Goal: Check status: Check status

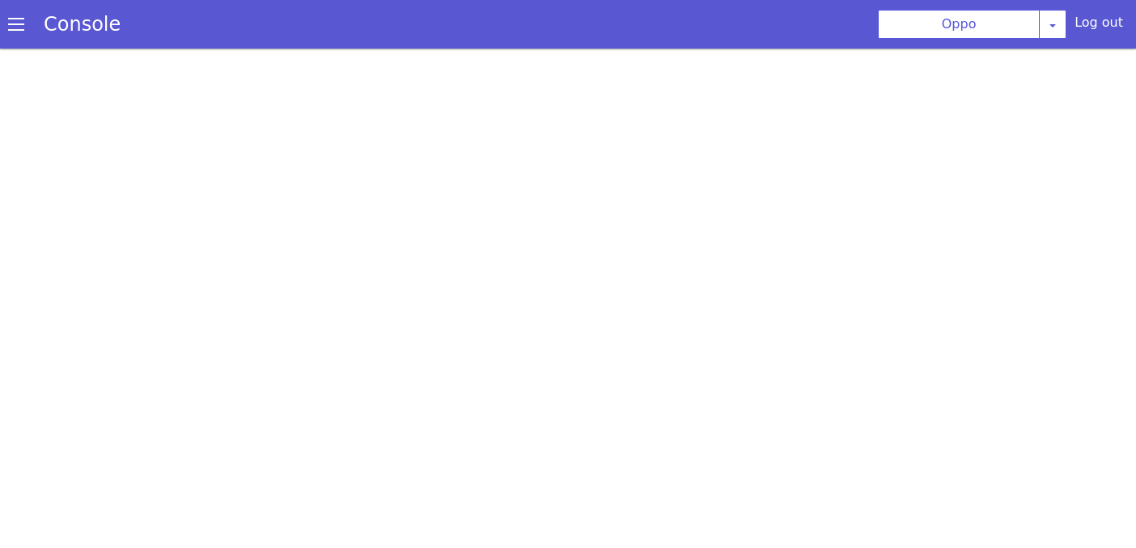
select select "USER_HANGUP"
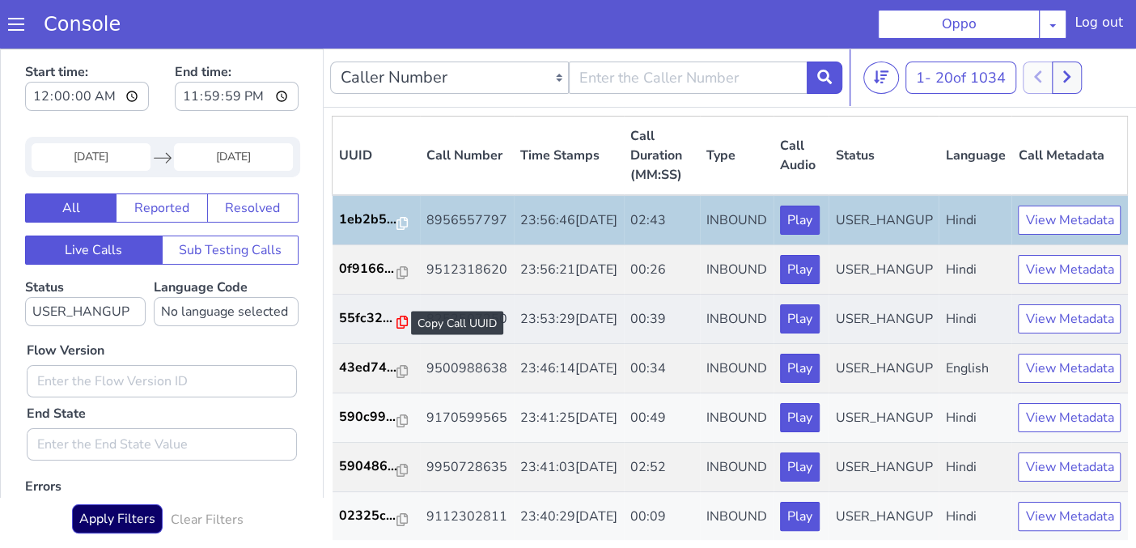
click at [398, 328] on icon at bounding box center [401, 322] width 11 height 13
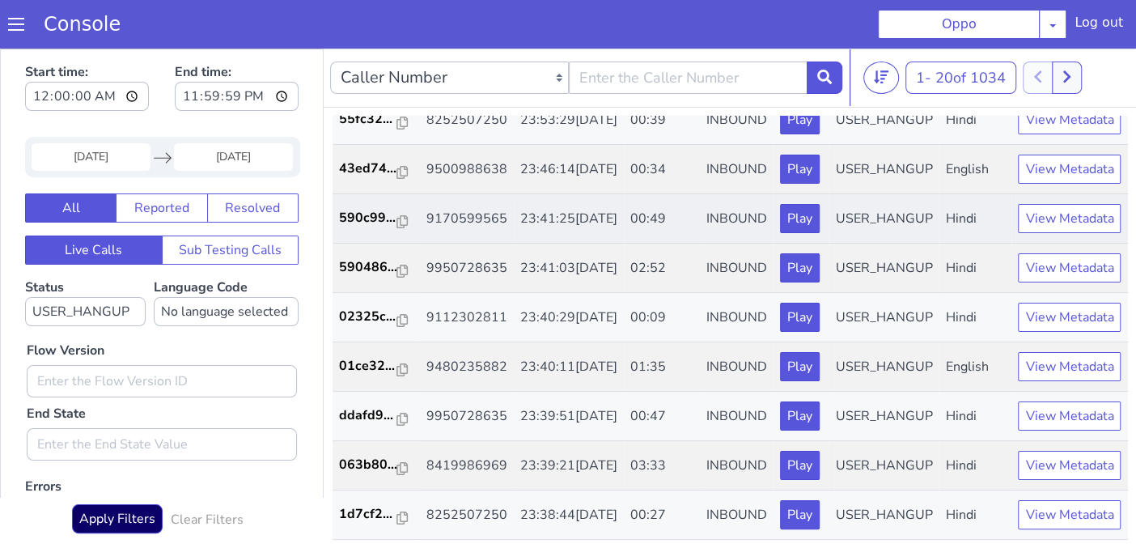
scroll to position [269, 0]
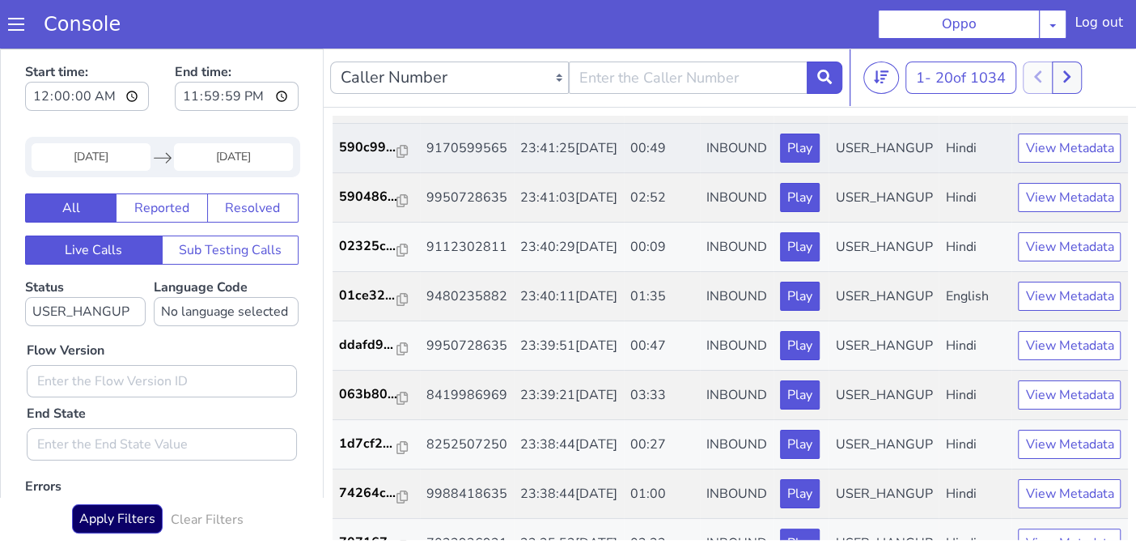
click at [392, 173] on td "590c99..." at bounding box center [376, 148] width 87 height 49
click at [396, 158] on icon at bounding box center [401, 151] width 11 height 13
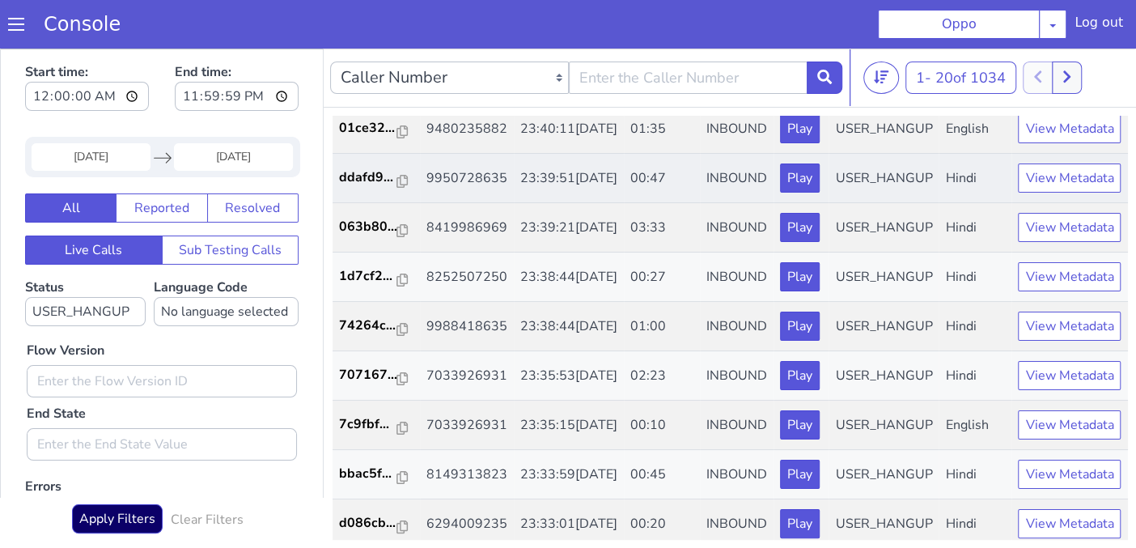
scroll to position [539, 0]
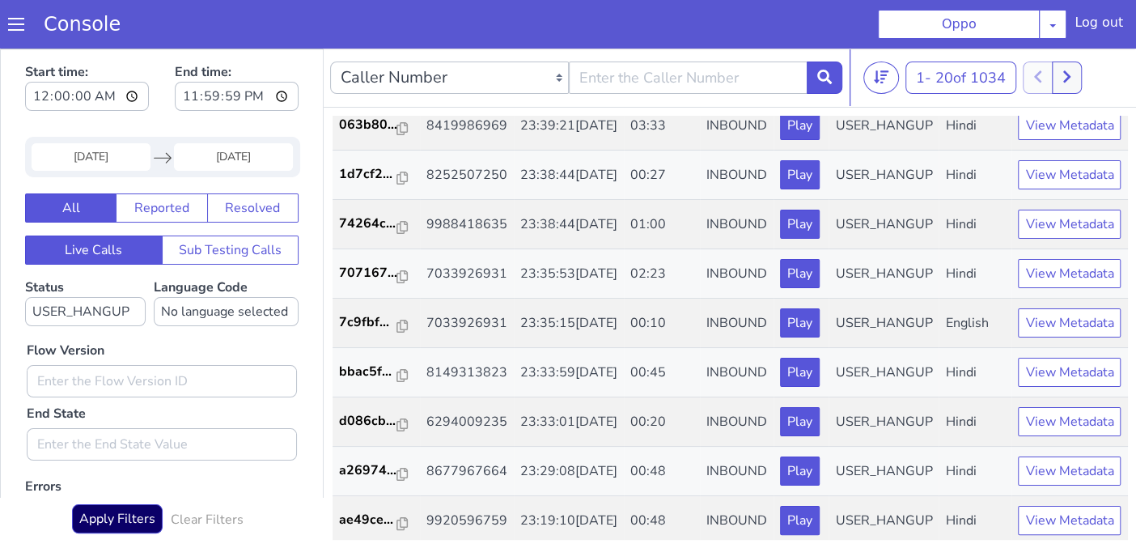
click at [398, 86] on icon at bounding box center [401, 79] width 11 height 13
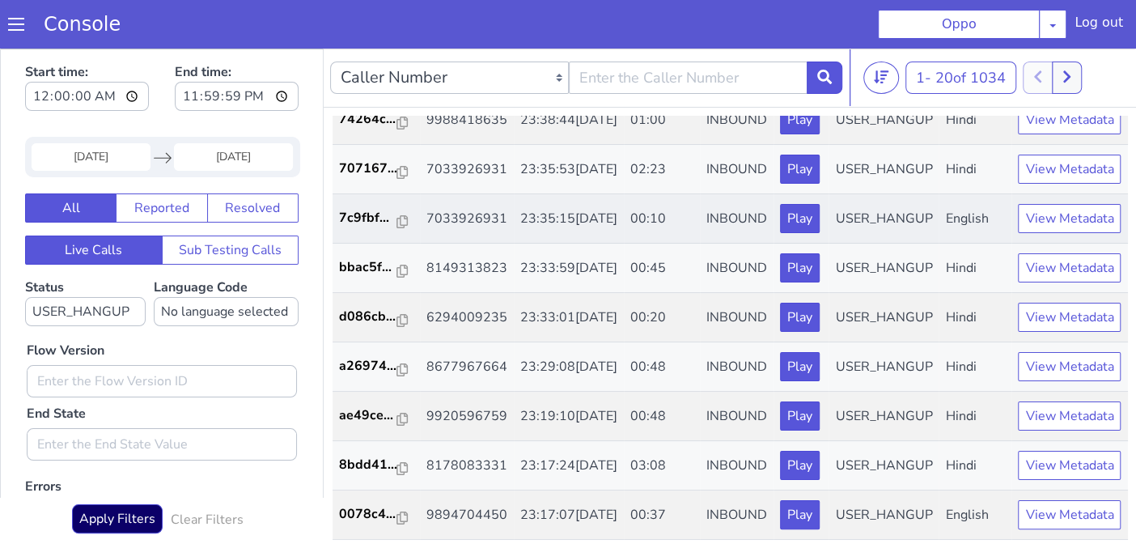
scroll to position [899, 0]
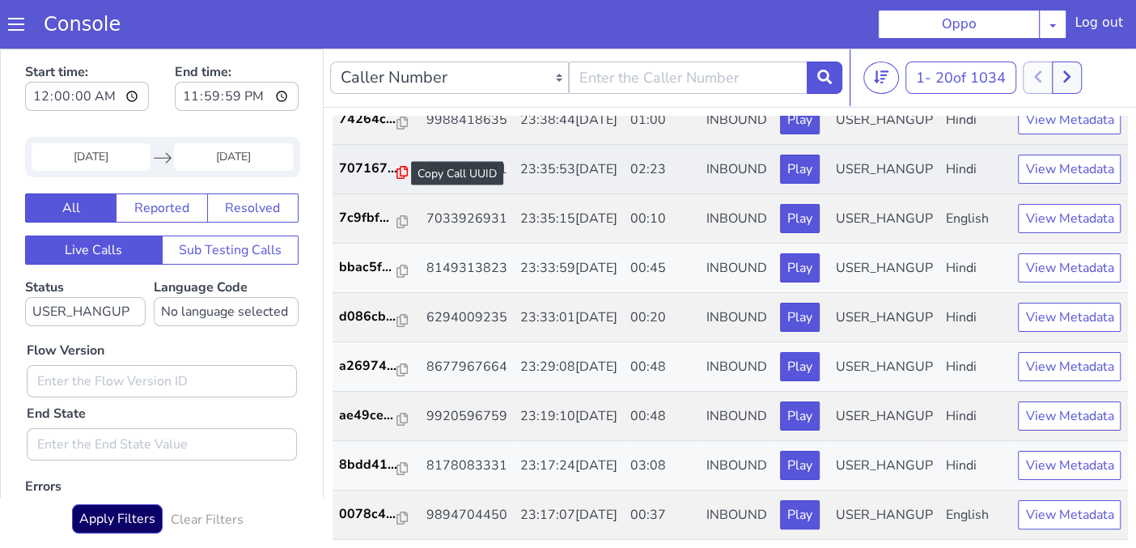
click at [396, 179] on icon at bounding box center [401, 172] width 11 height 13
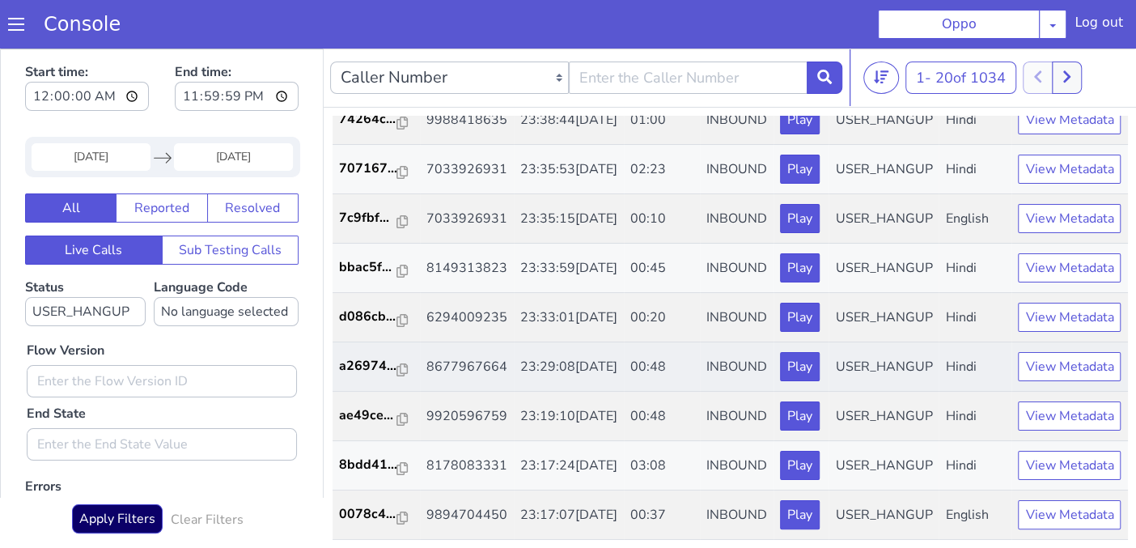
scroll to position [1219, 0]
click at [399, 363] on icon at bounding box center [401, 369] width 11 height 13
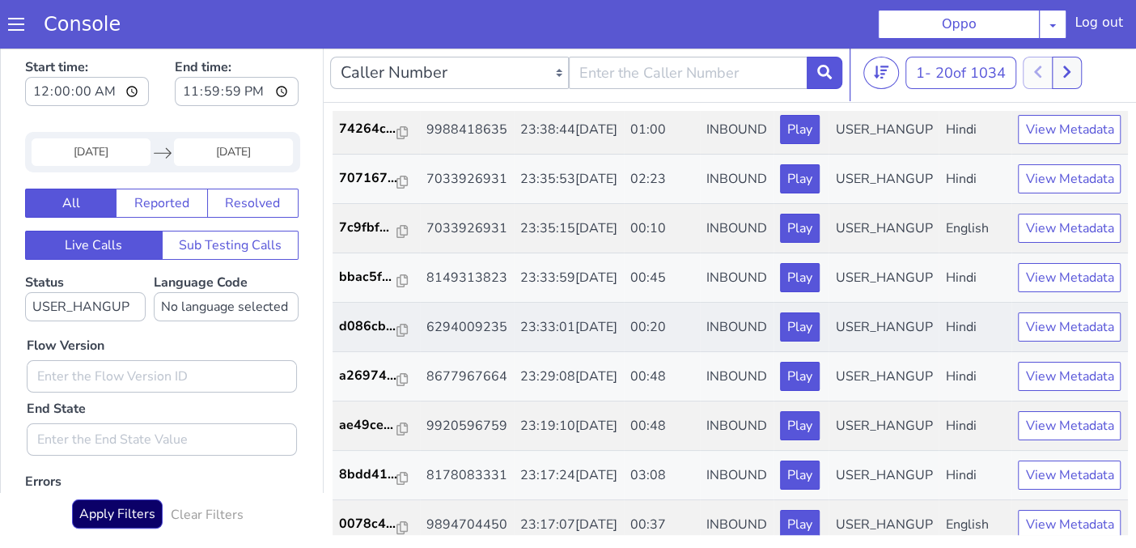
scroll to position [1168, 0]
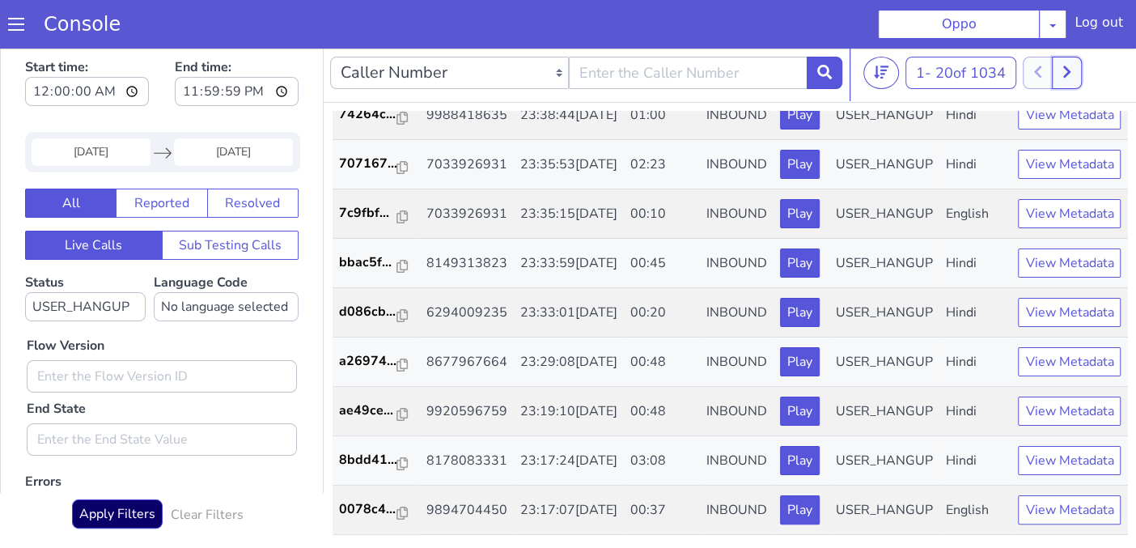
click at [1061, 64] on button at bounding box center [1067, 73] width 30 height 32
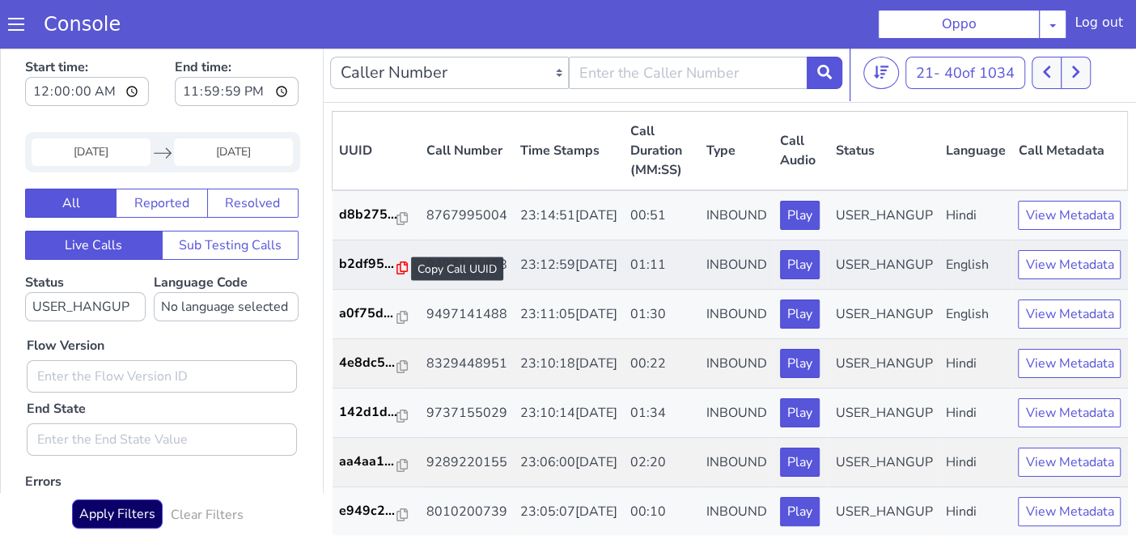
click at [401, 274] on icon at bounding box center [401, 267] width 11 height 13
